Goal: Check status

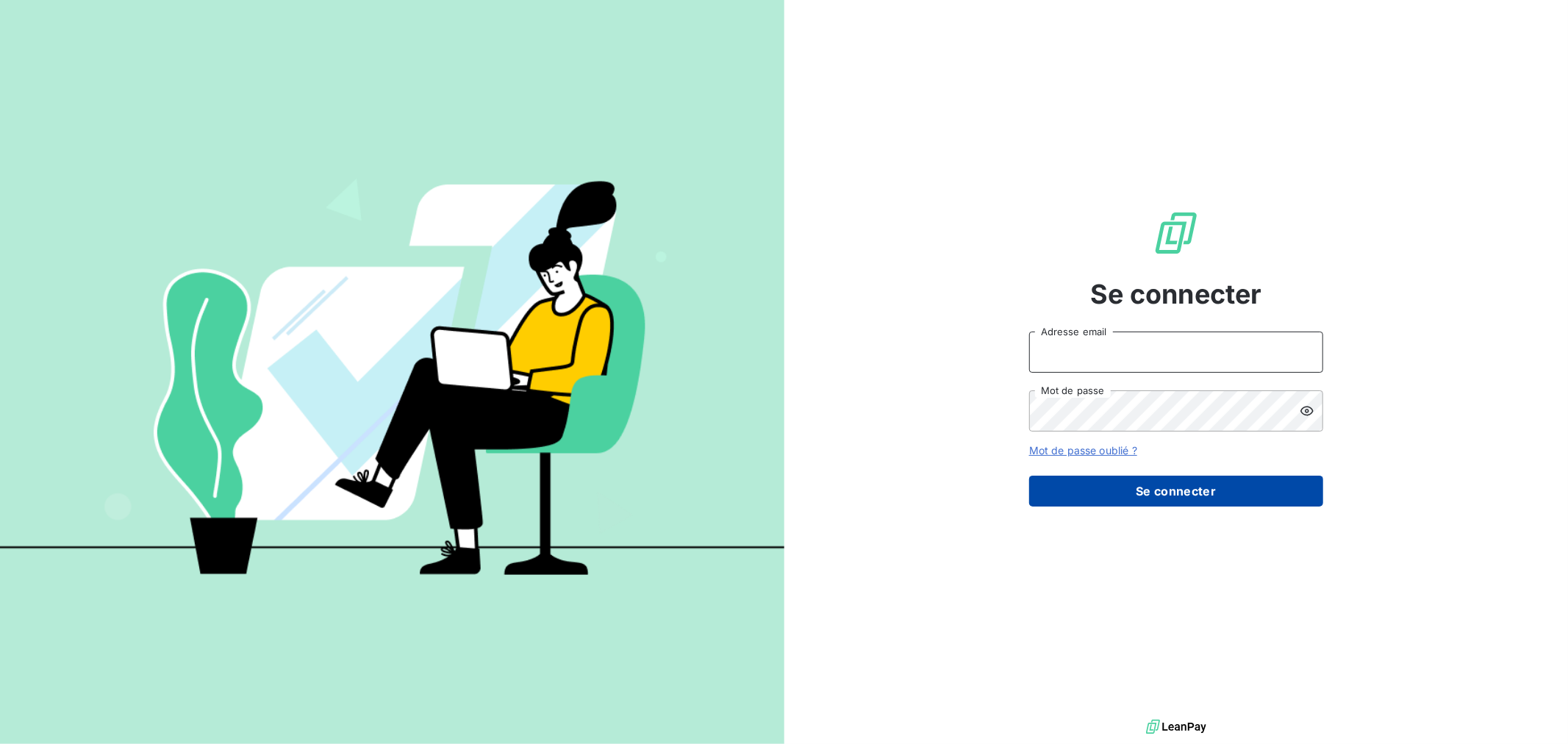
type input "[PERSON_NAME][EMAIL_ADDRESS][DOMAIN_NAME]"
click at [1213, 493] on button "Se connecter" at bounding box center [1176, 491] width 294 height 31
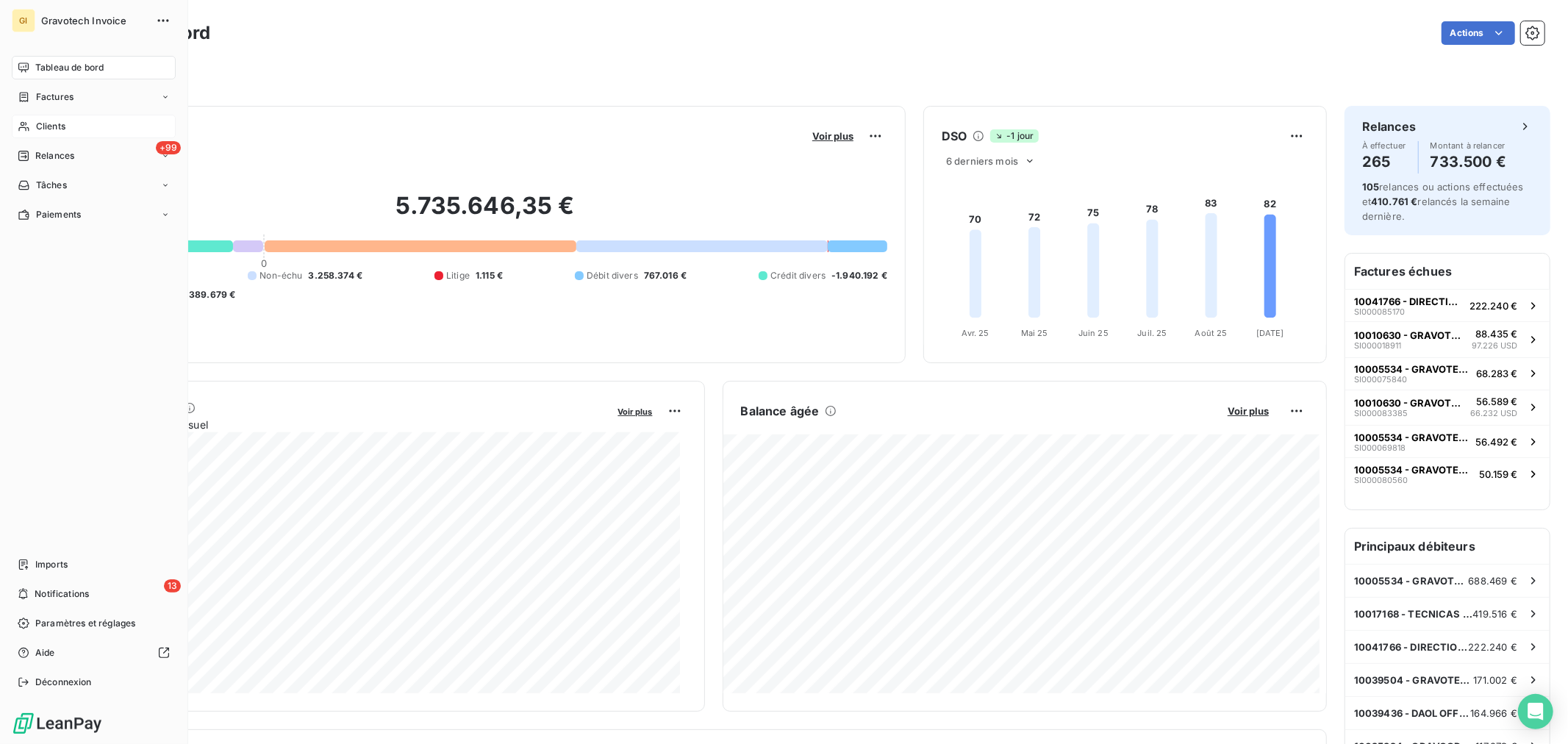
click at [57, 125] on span "Clients" at bounding box center [51, 126] width 29 height 13
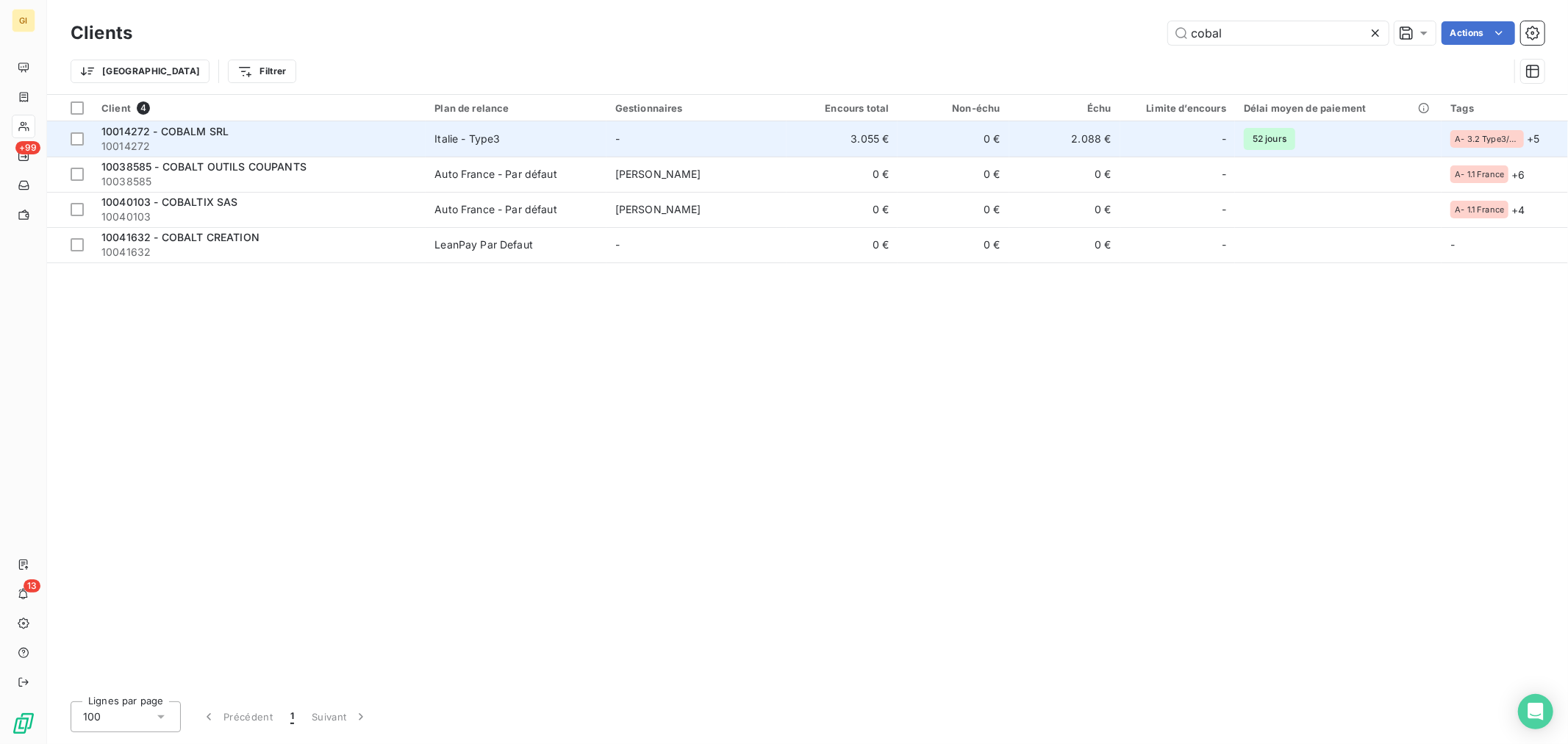
type input "cobal"
click at [194, 130] on span "10014272 - COBALM SRL" at bounding box center [165, 131] width 127 height 13
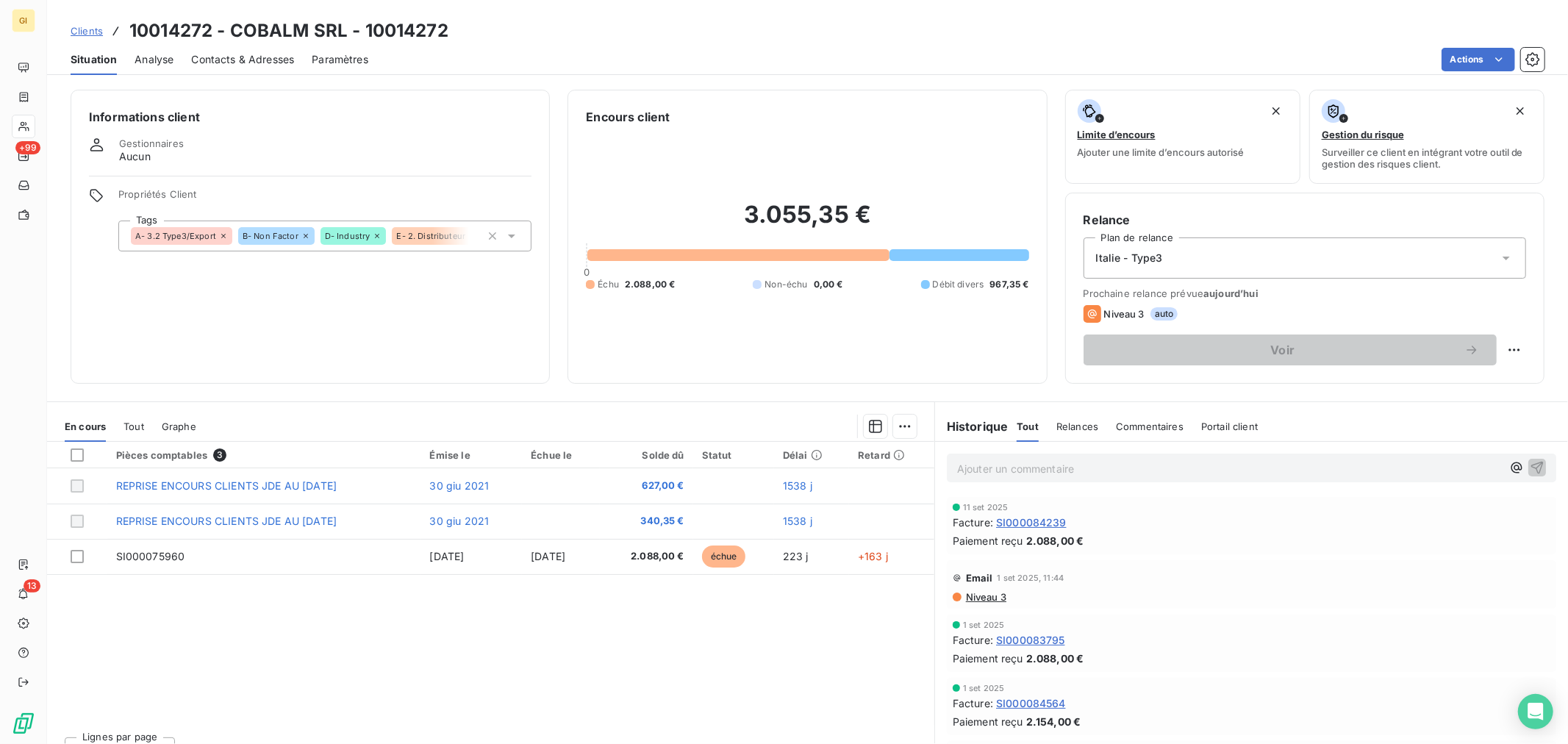
click at [1031, 520] on span "SI000084239" at bounding box center [1031, 523] width 70 height 16
click at [1027, 700] on span "SI000084564" at bounding box center [1031, 704] width 70 height 16
